Goal: Communication & Community: Answer question/provide support

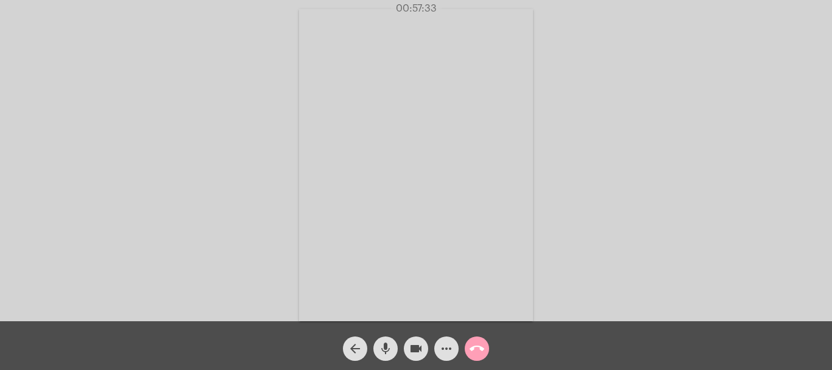
click at [479, 354] on mat-icon "call_end" at bounding box center [477, 348] width 15 height 15
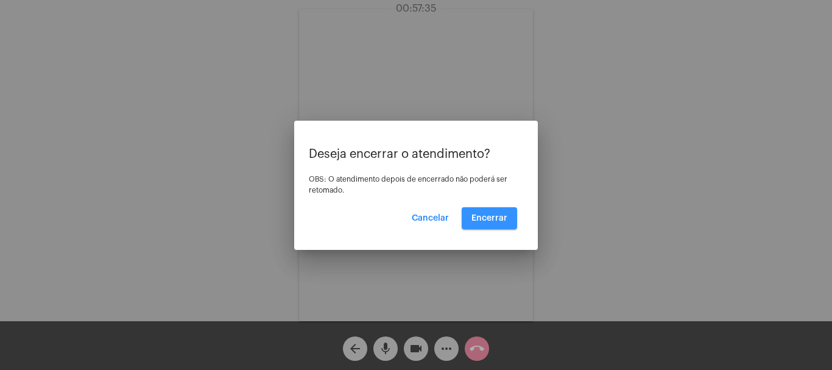
click at [501, 218] on span "Encerrar" at bounding box center [489, 218] width 36 height 9
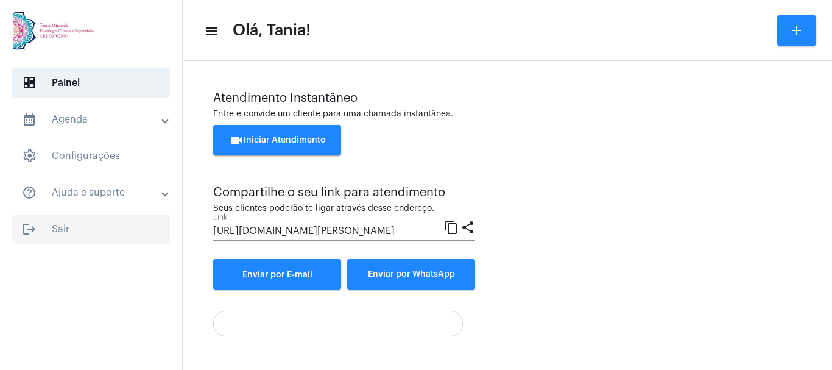
click at [60, 225] on span "logout Sair" at bounding box center [91, 228] width 158 height 29
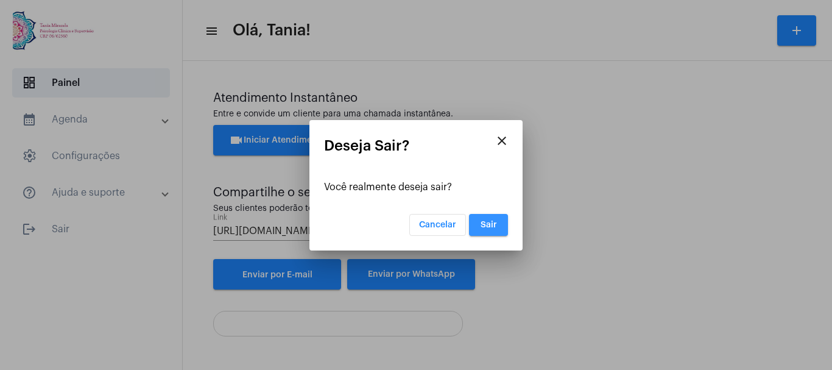
click at [486, 226] on span "Sair" at bounding box center [489, 225] width 16 height 9
